Goal: Find specific page/section: Find specific page/section

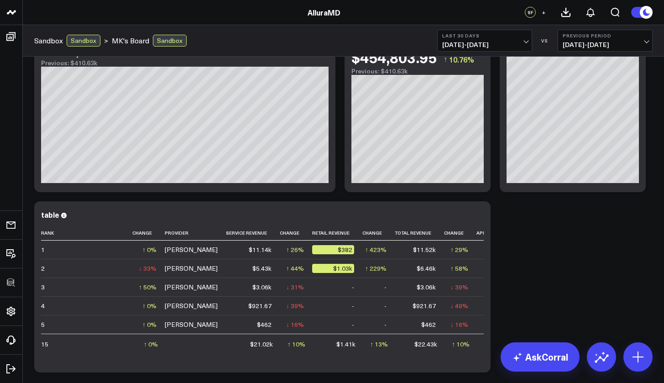
scroll to position [58, 0]
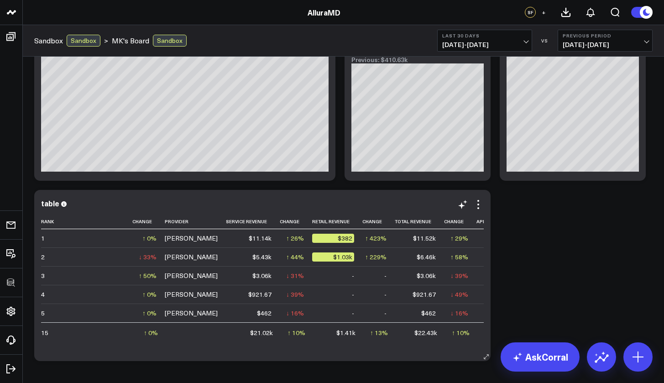
click at [220, 349] on div "table Rank Change Provider Service Revenue Change Retail Revenue Change Total R…" at bounding box center [262, 275] width 456 height 171
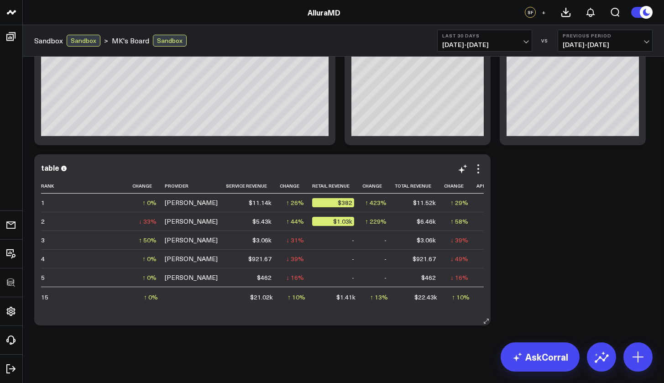
scroll to position [96, 0]
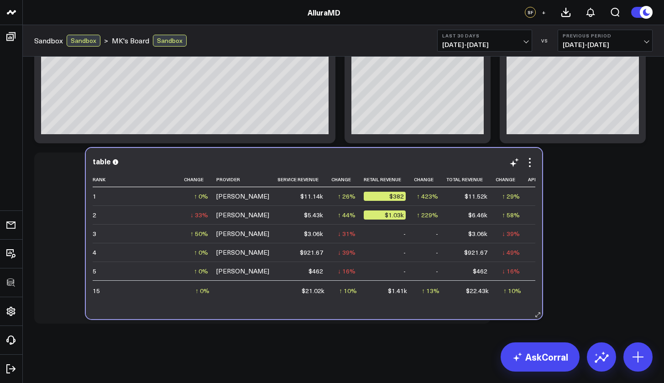
drag, startPoint x: 209, startPoint y: 314, endPoint x: 261, endPoint y: 310, distance: 51.7
click at [261, 310] on div "table Rank Change Provider Service Revenue Change Retail Revenue Change Total R…" at bounding box center [314, 233] width 456 height 171
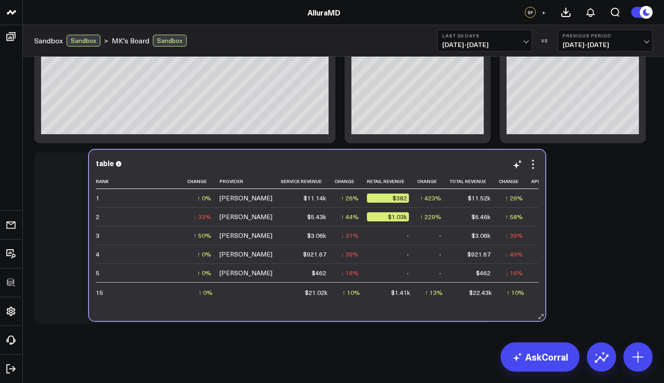
drag, startPoint x: 208, startPoint y: 317, endPoint x: 263, endPoint y: 314, distance: 54.8
click at [263, 314] on div "table Rank Change Provider Service Revenue Change Retail Revenue Change Total R…" at bounding box center [317, 235] width 456 height 171
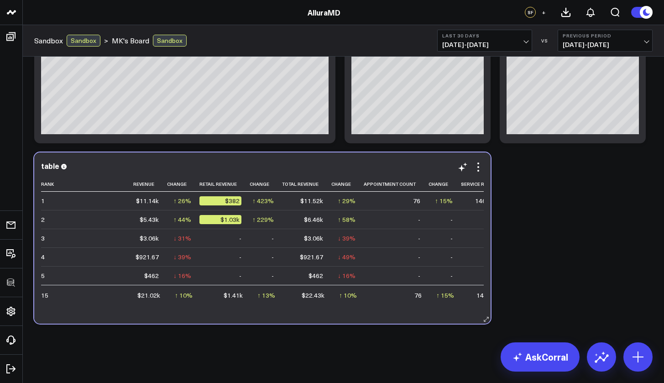
scroll to position [0, 0]
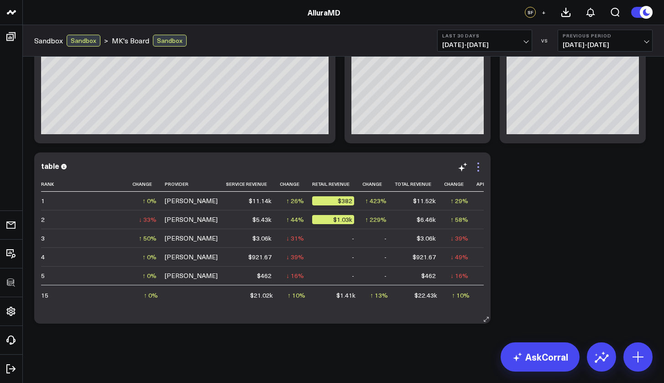
click at [479, 170] on icon at bounding box center [478, 166] width 11 height 11
click at [502, 196] on div "Modify via AI Copy link to widget Ask support Remove Create linked copy Executi…" at bounding box center [343, 148] width 627 height 360
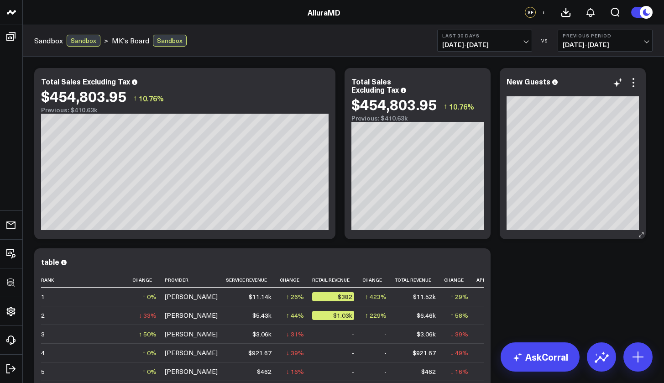
scroll to position [2, 0]
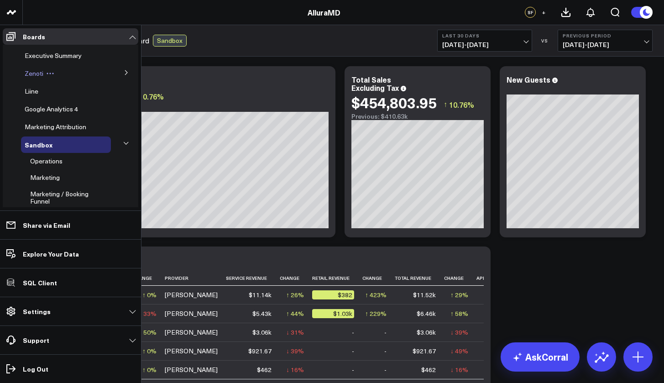
click at [43, 72] on button at bounding box center [50, 73] width 14 height 7
click at [48, 71] on icon at bounding box center [50, 73] width 8 height 8
click at [76, 75] on div "Zenoti" at bounding box center [66, 73] width 90 height 16
click at [124, 74] on icon at bounding box center [126, 72] width 5 height 5
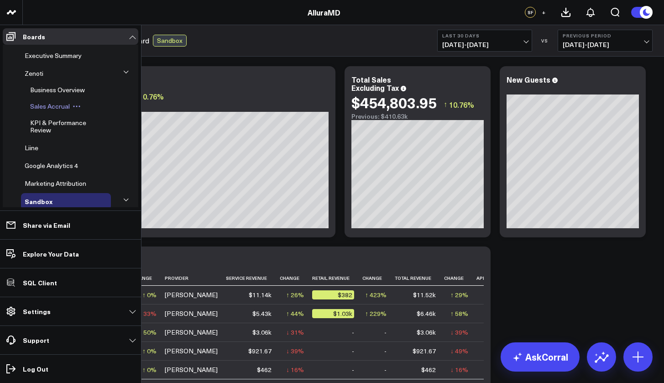
click at [63, 107] on span "Sales Accrual" at bounding box center [50, 106] width 40 height 9
